Goal: Complete application form

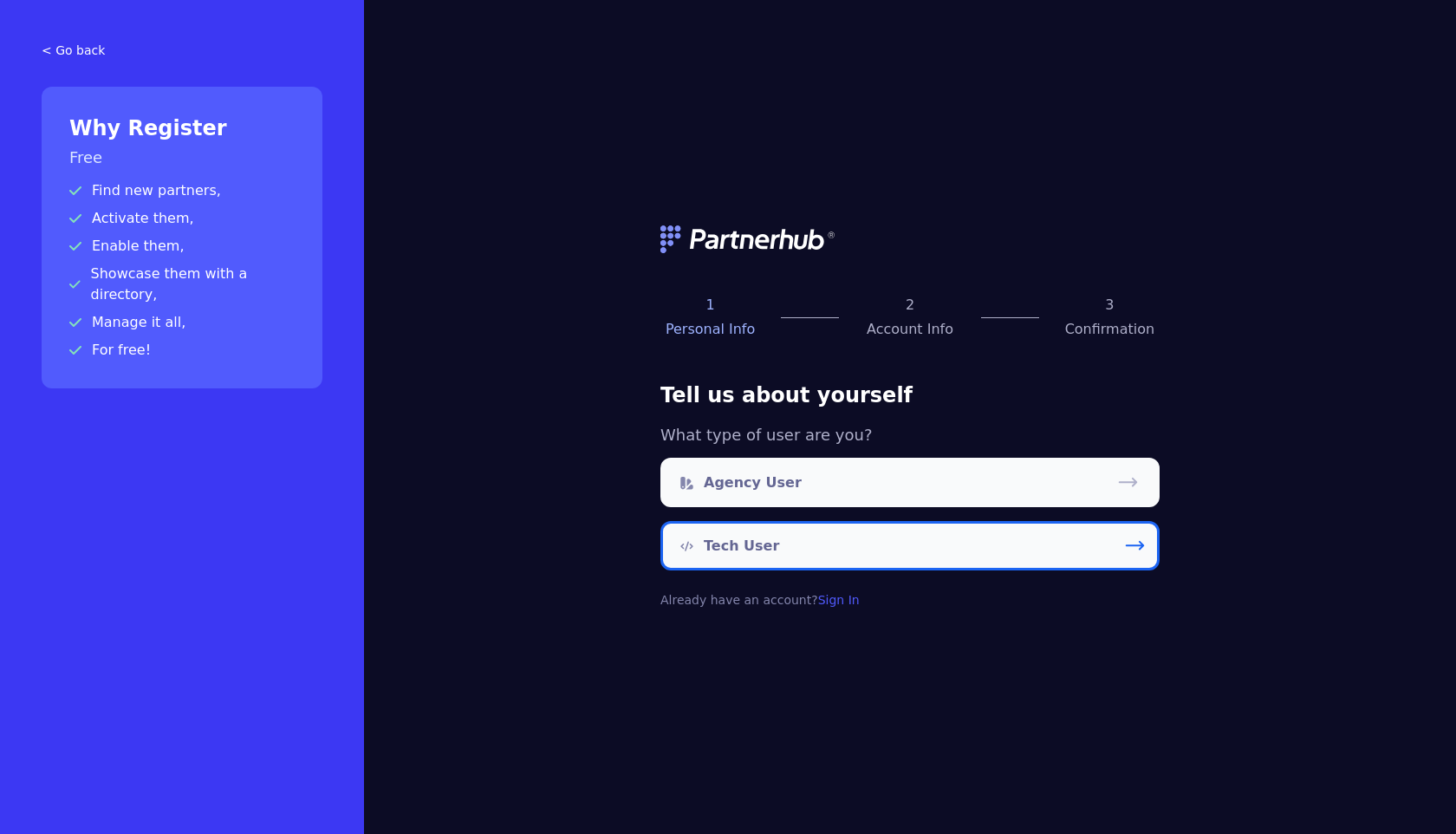
click at [807, 551] on link "Tech User" at bounding box center [909, 545] width 499 height 49
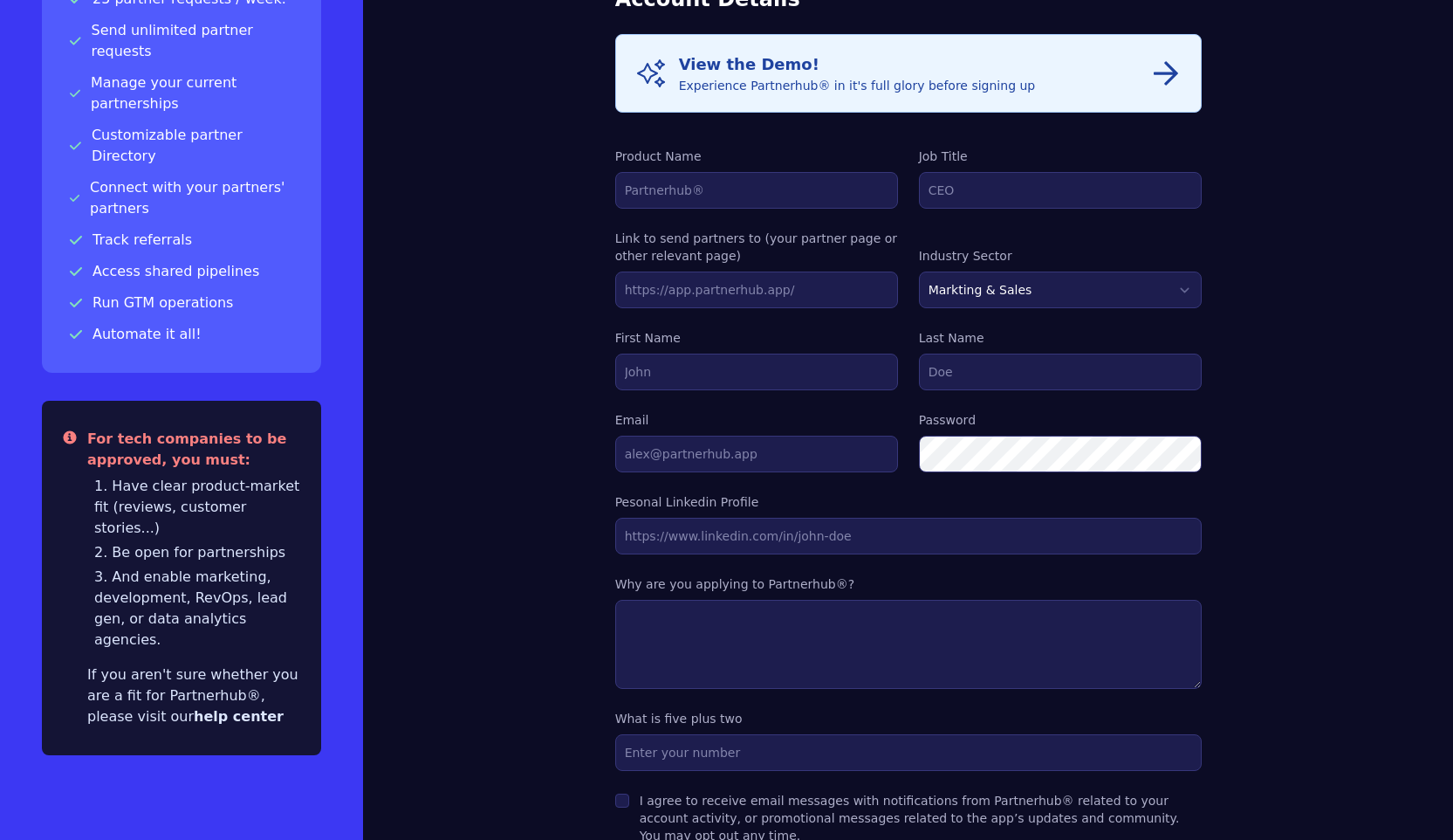
scroll to position [181, 0]
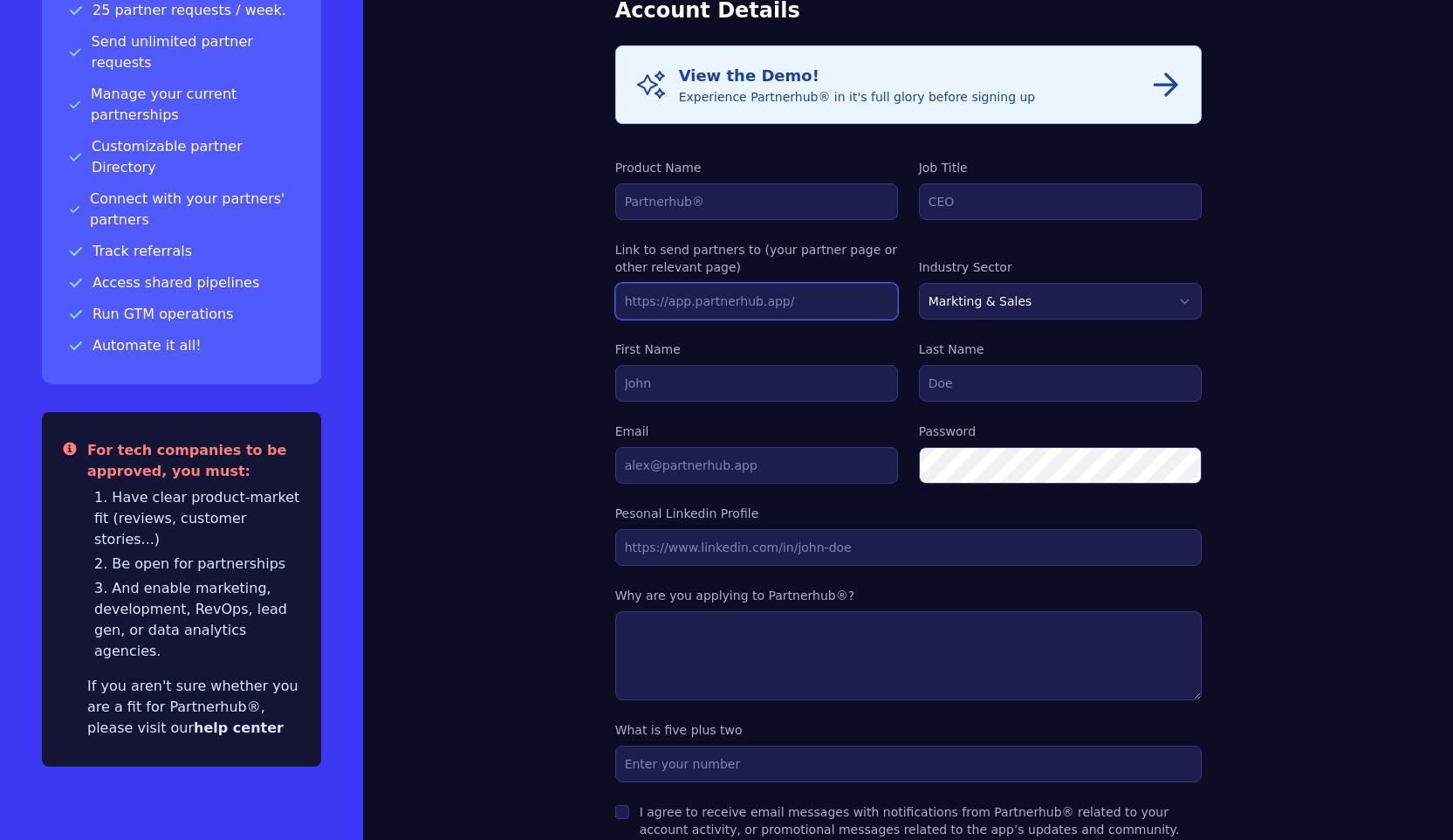
click at [725, 305] on input "text" at bounding box center [756, 301] width 283 height 37
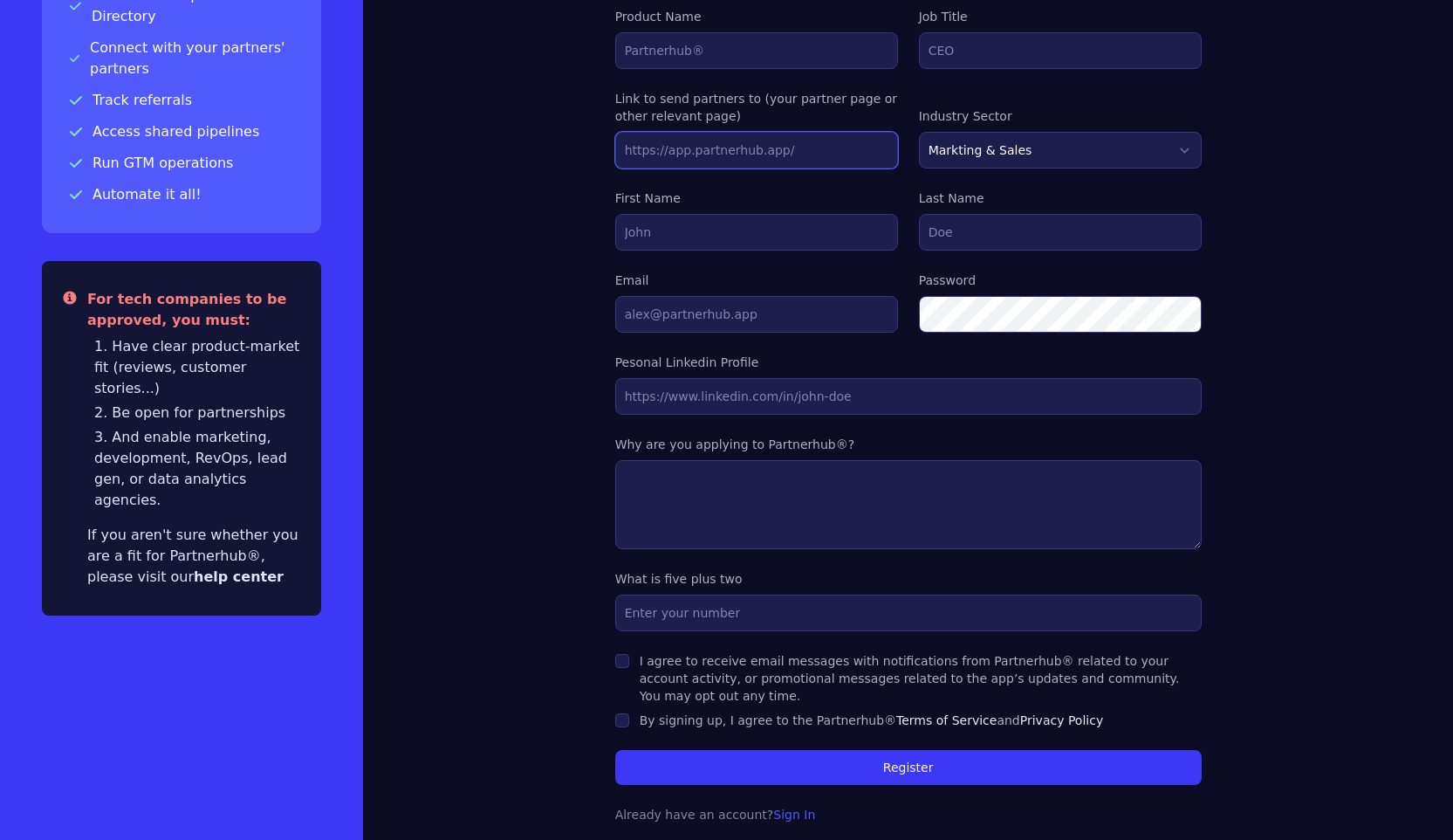
scroll to position [336, 0]
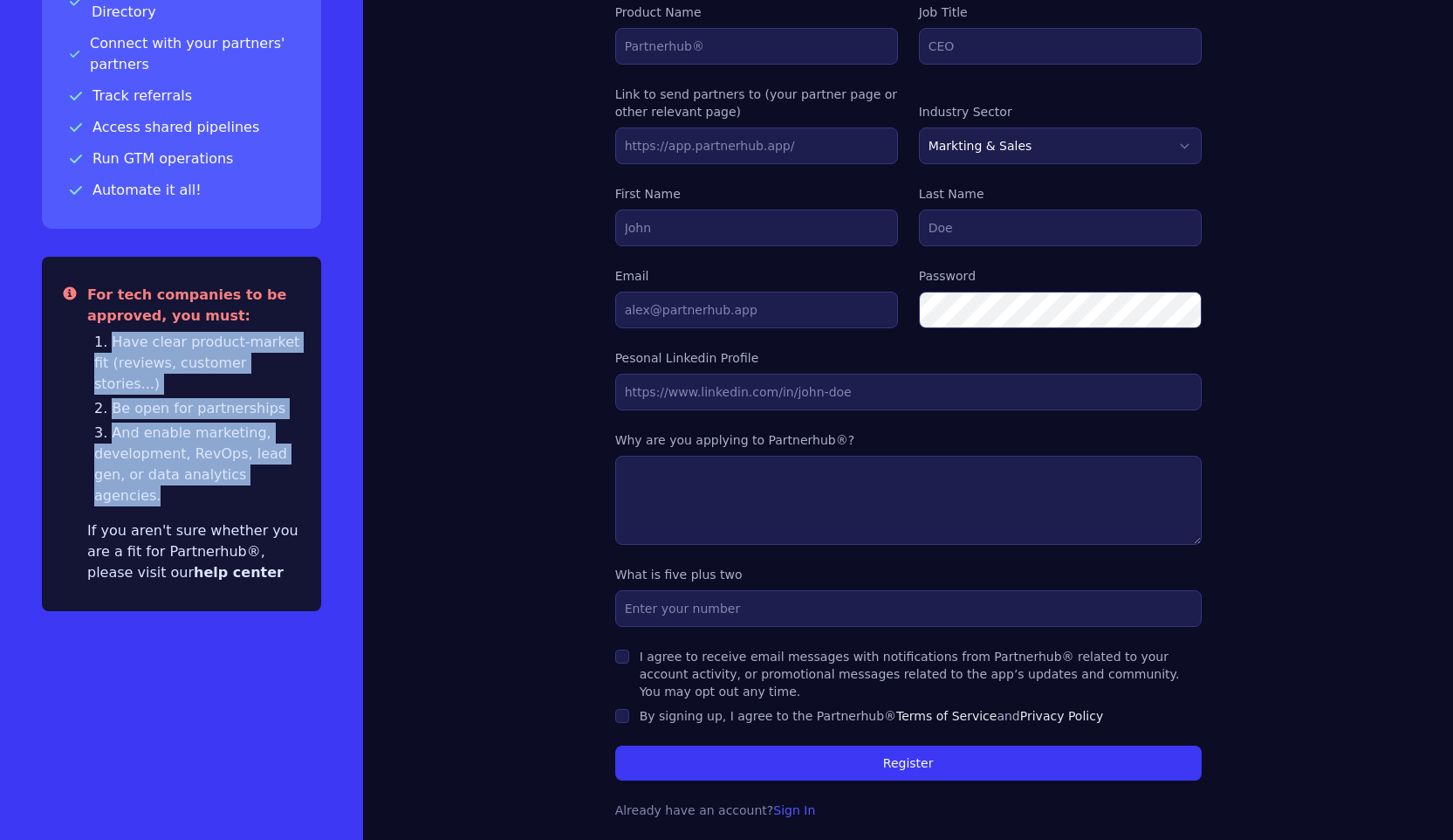
drag, startPoint x: 281, startPoint y: 416, endPoint x: 58, endPoint y: 302, distance: 250.4
click at [58, 302] on div "Warning For tech companies to be approved, you must: Have clear product-market …" at bounding box center [181, 434] width 280 height 354
copy ol "Have clear product-market fit (reviews, customer stories...) Be open for partne…"
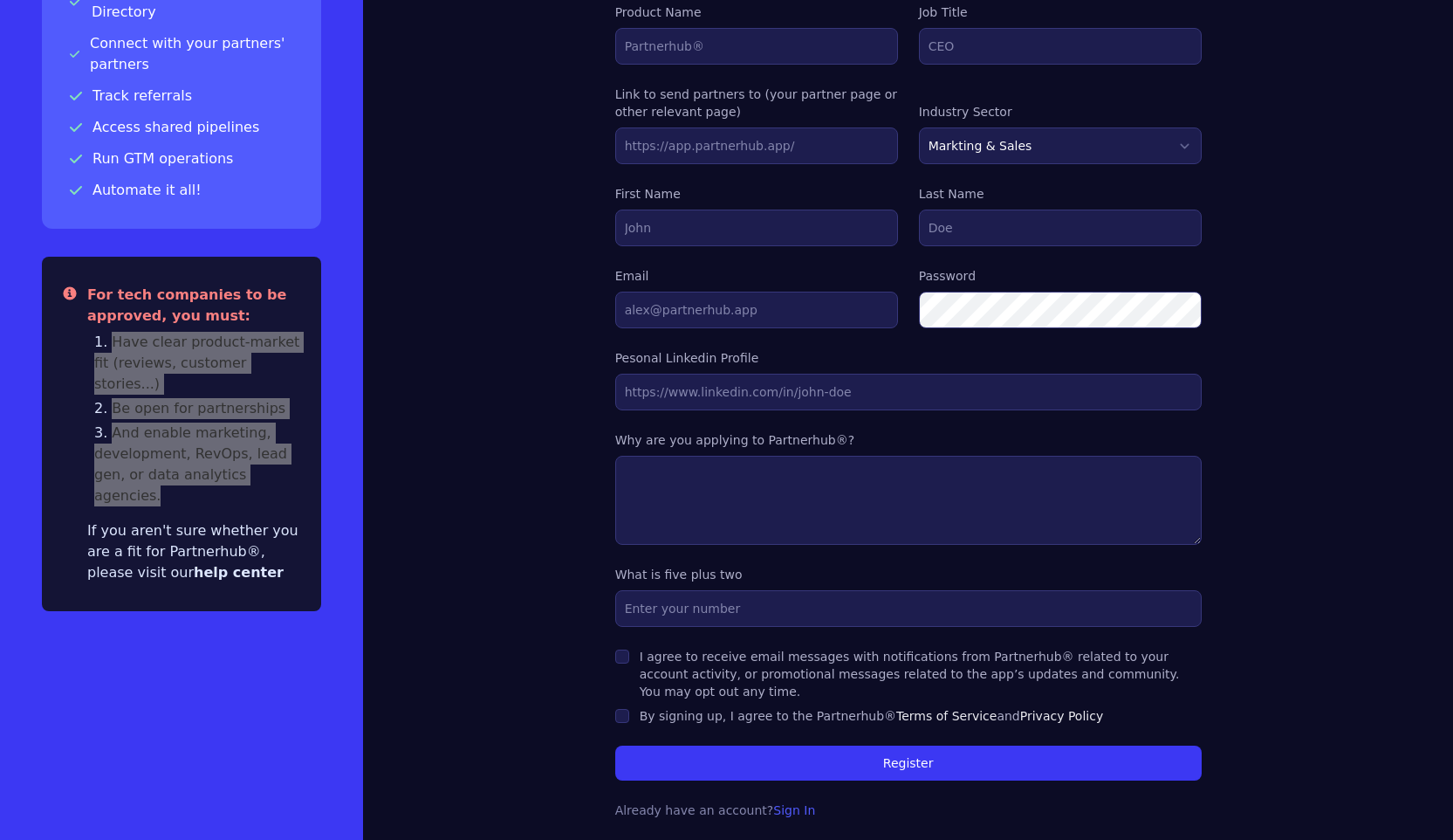
scroll to position [0, 0]
